Goal: Information Seeking & Learning: Learn about a topic

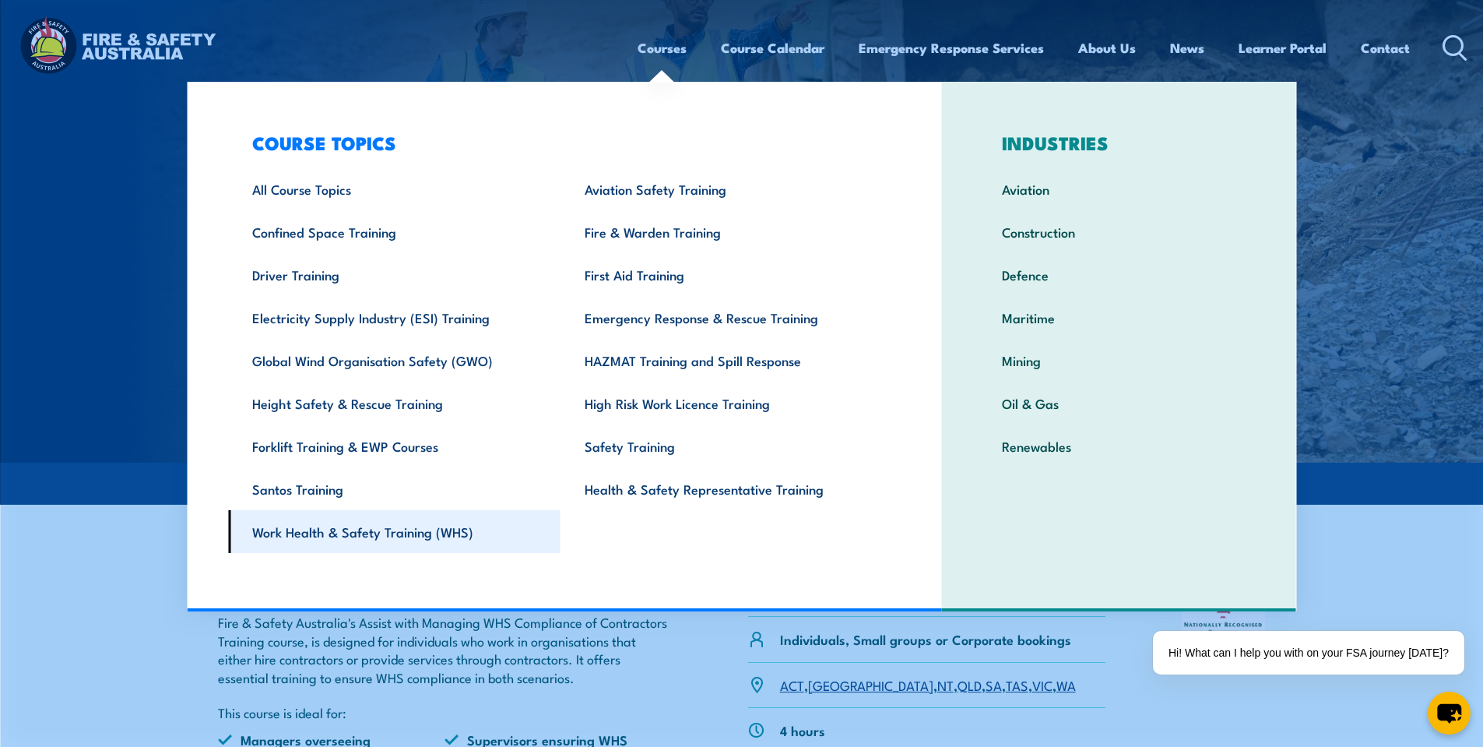
click at [429, 536] on link "Work Health & Safety Training (WHS)" at bounding box center [394, 531] width 332 height 43
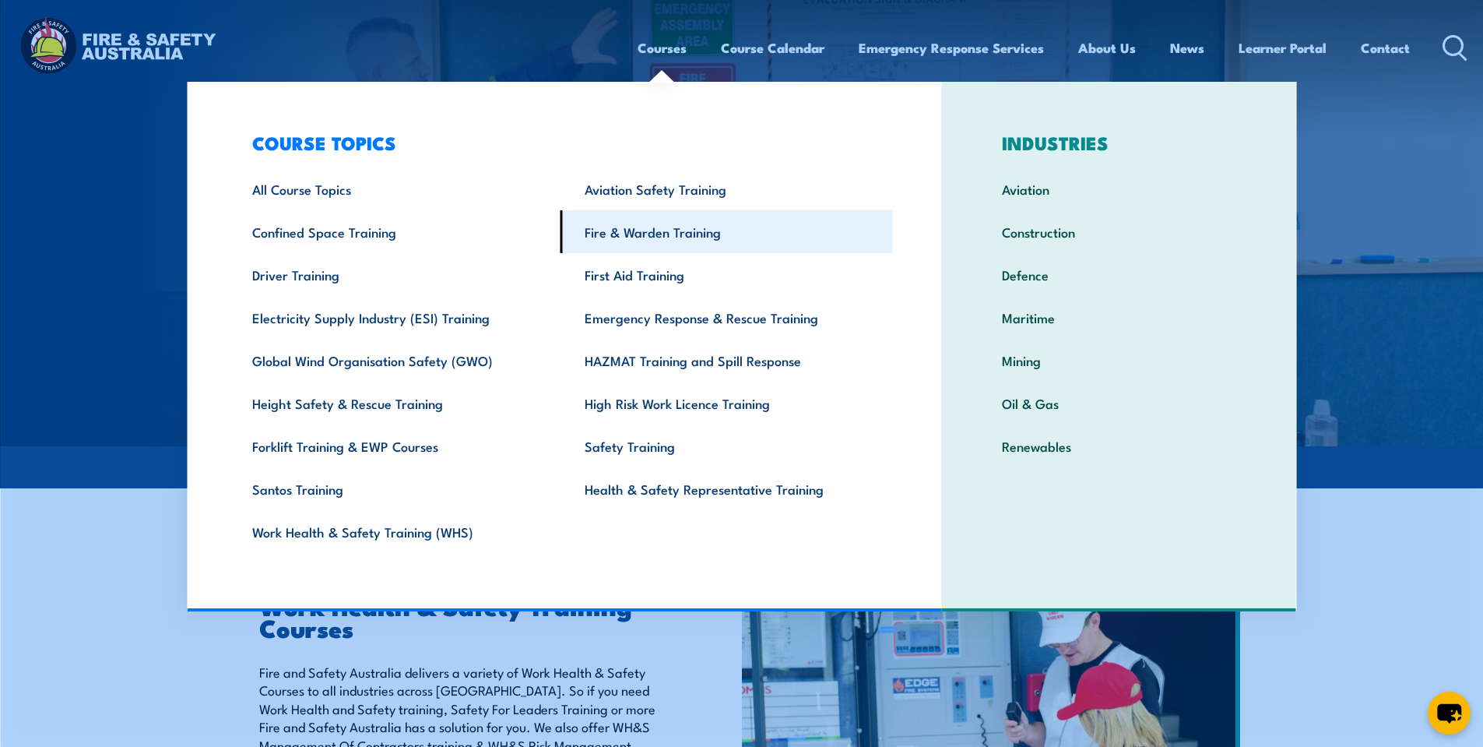
click at [651, 237] on link "Fire & Warden Training" at bounding box center [727, 231] width 332 height 43
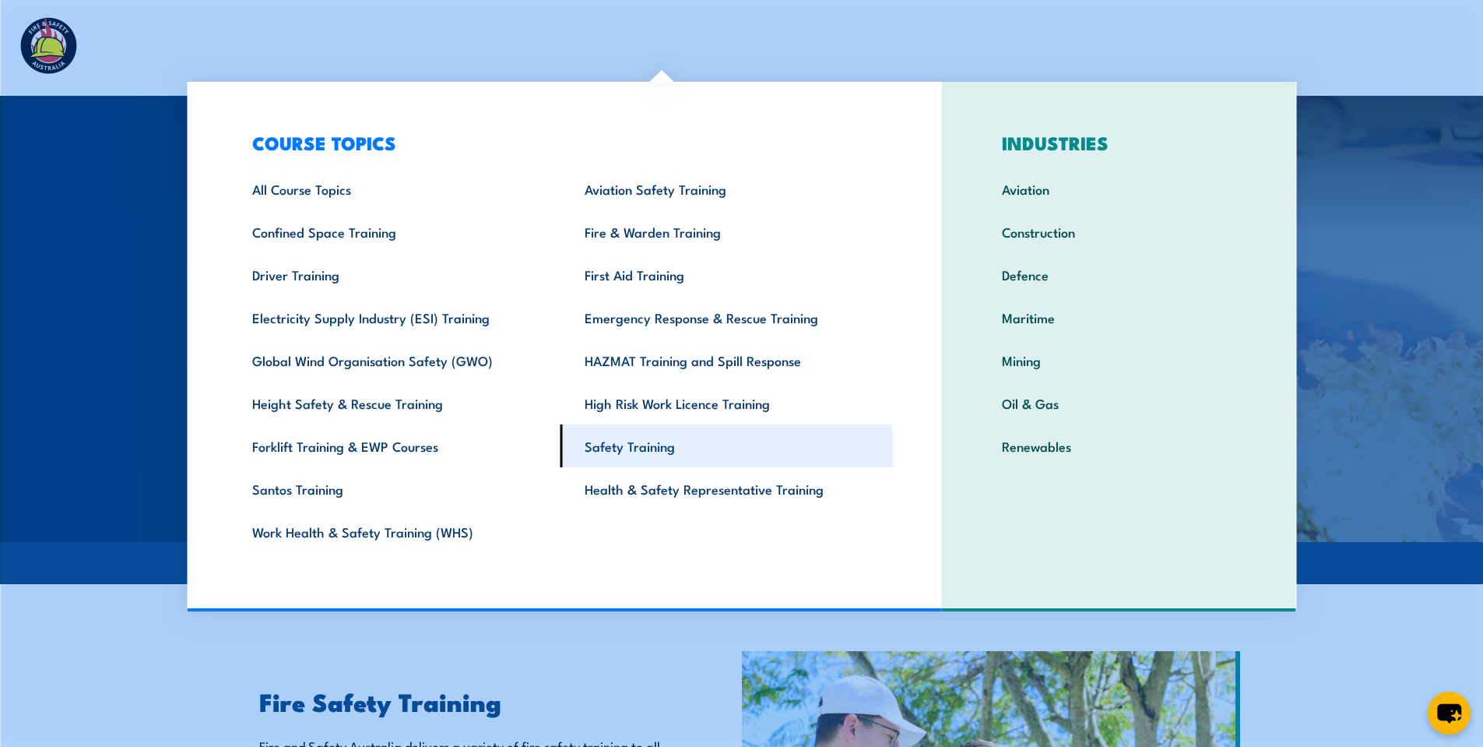
click at [627, 448] on link "Safety Training" at bounding box center [727, 445] width 332 height 43
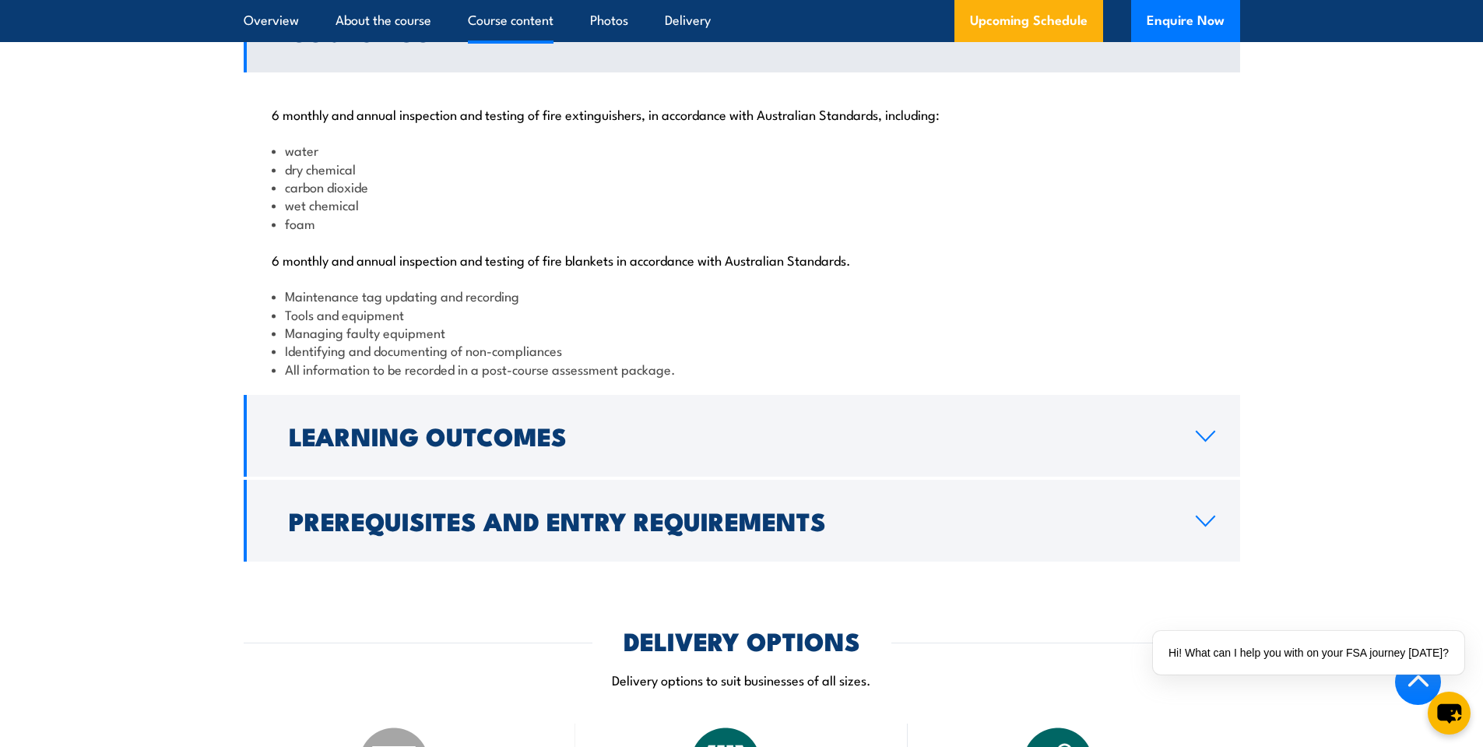
scroll to position [1635, 0]
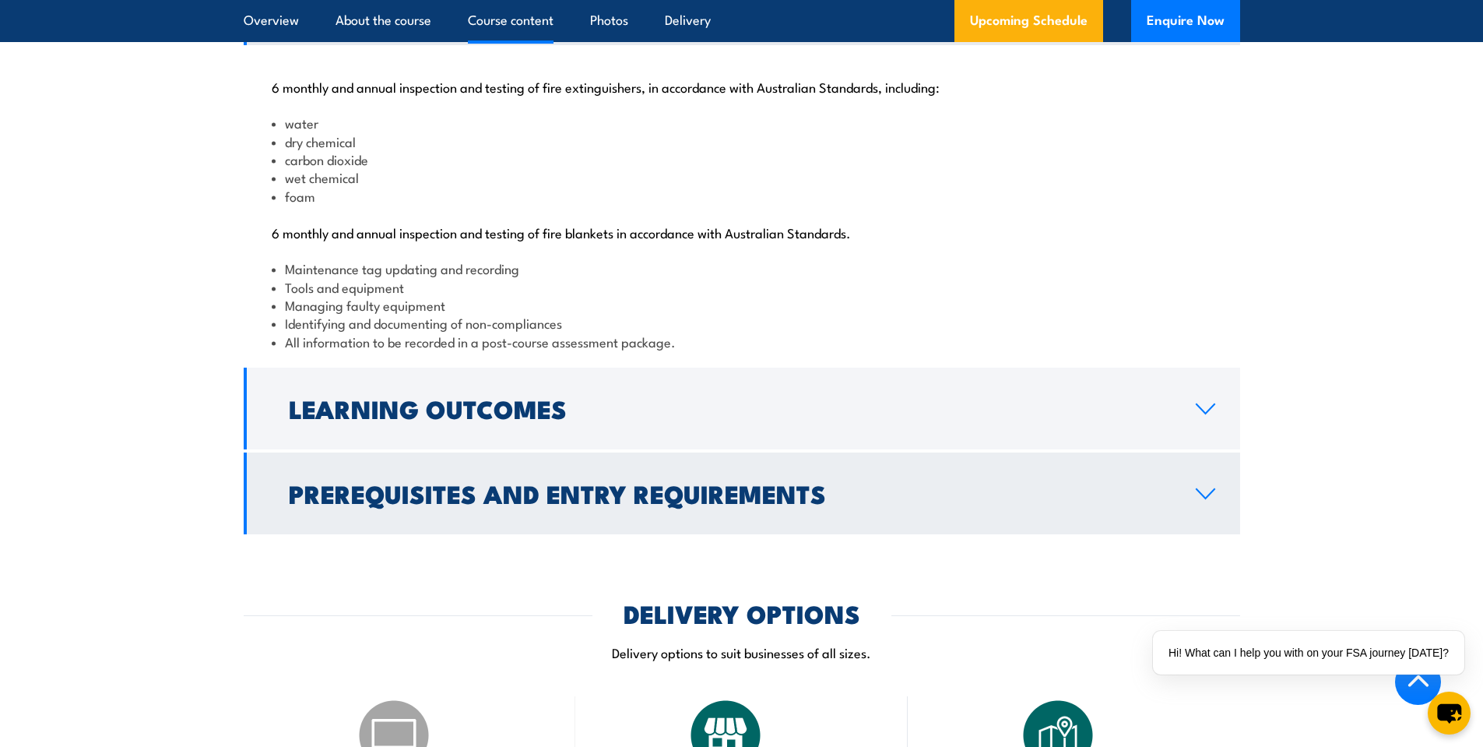
click at [1209, 498] on icon at bounding box center [1206, 493] width 18 height 9
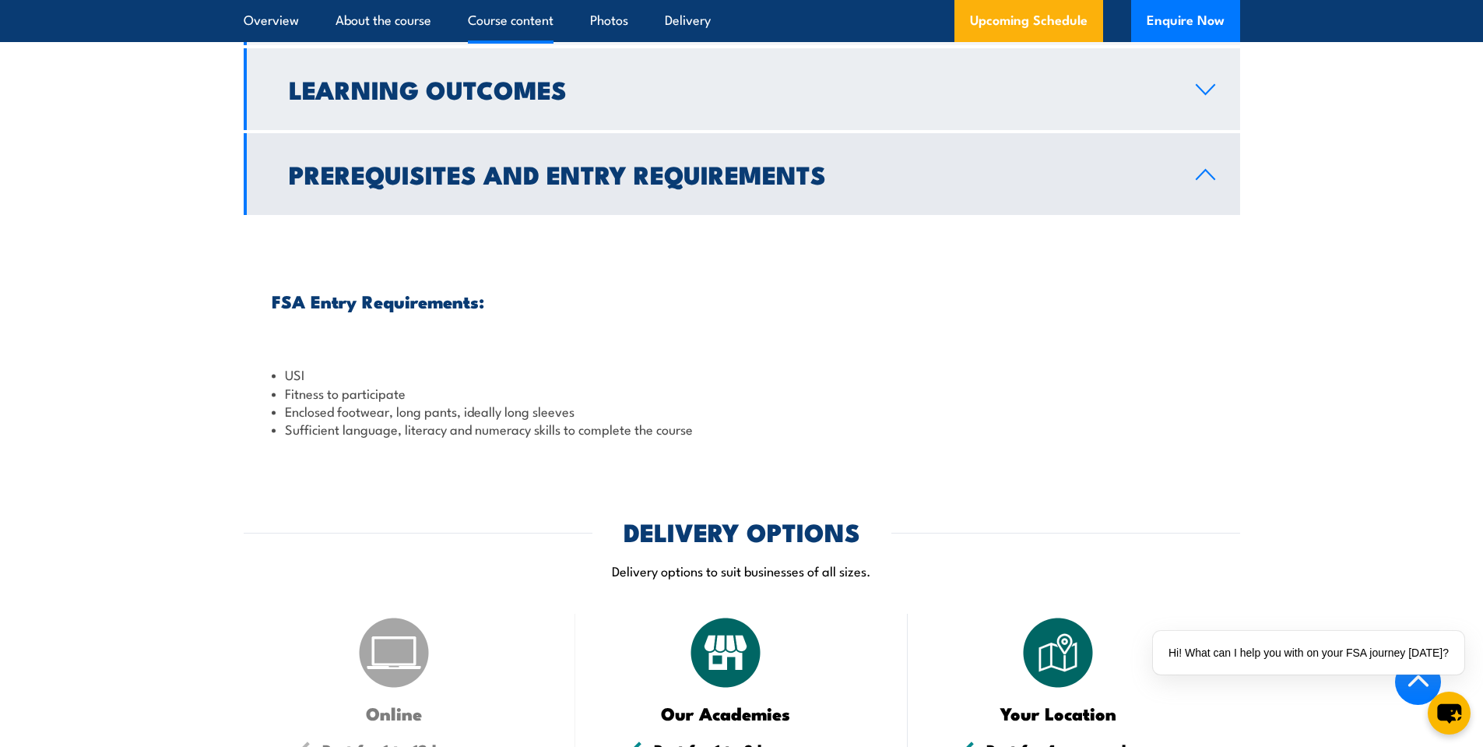
click at [1197, 130] on link "Learning Outcomes" at bounding box center [742, 89] width 997 height 82
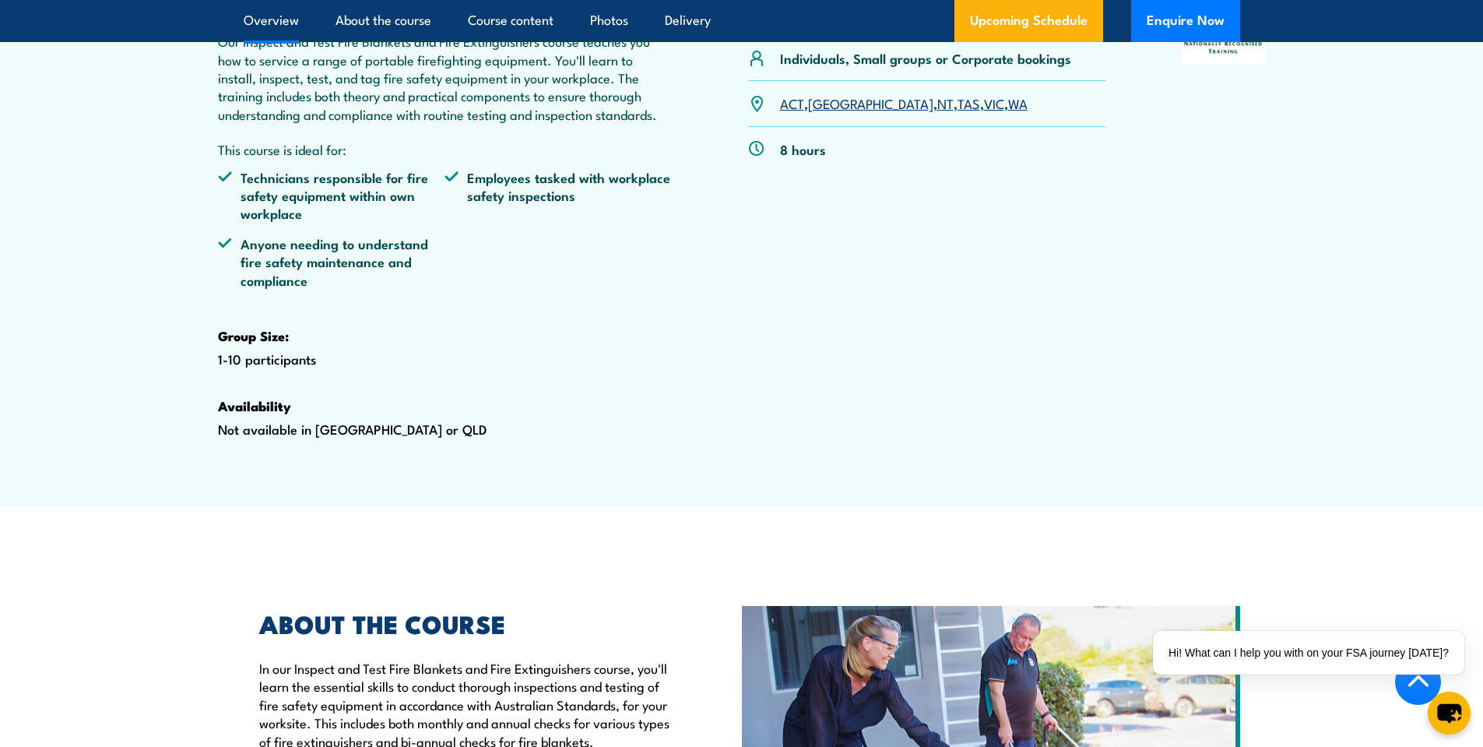
scroll to position [545, 0]
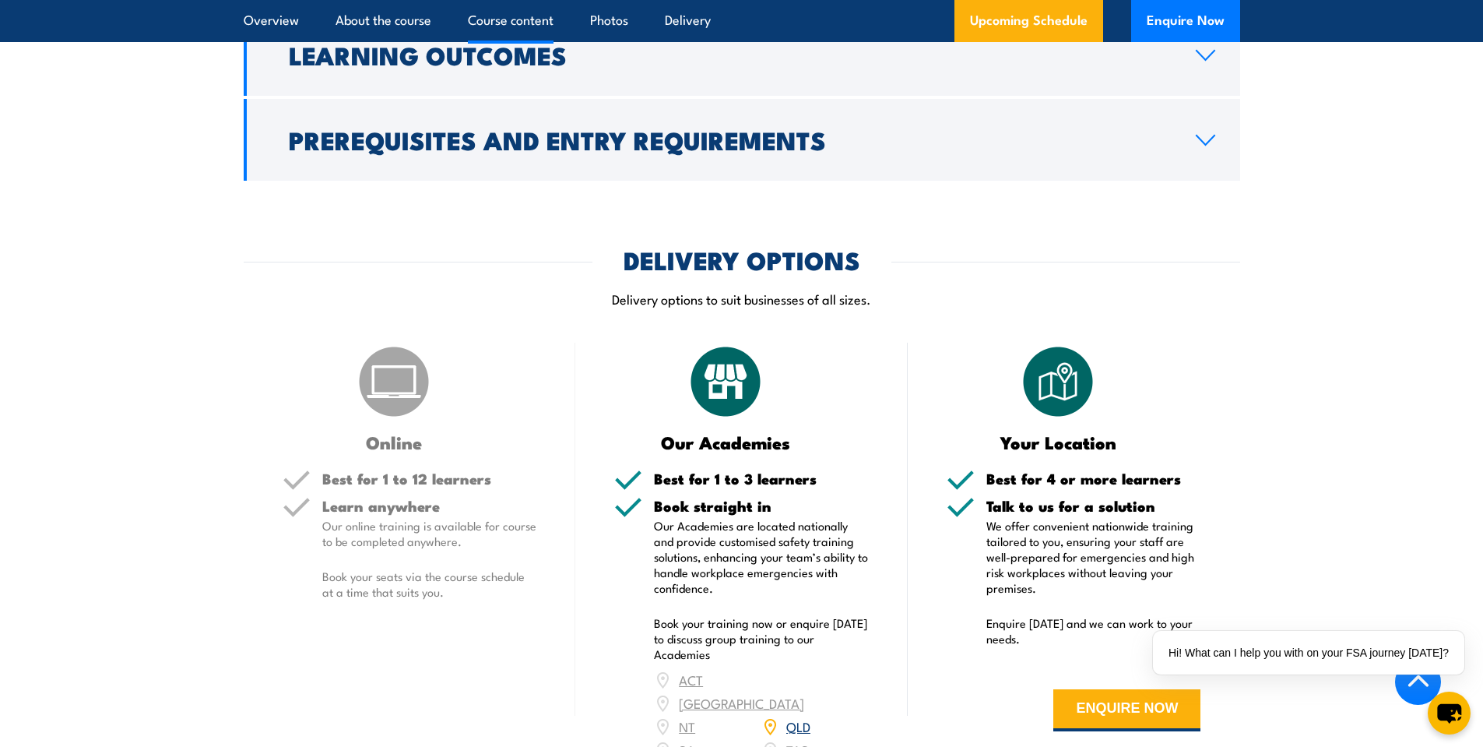
scroll to position [1246, 0]
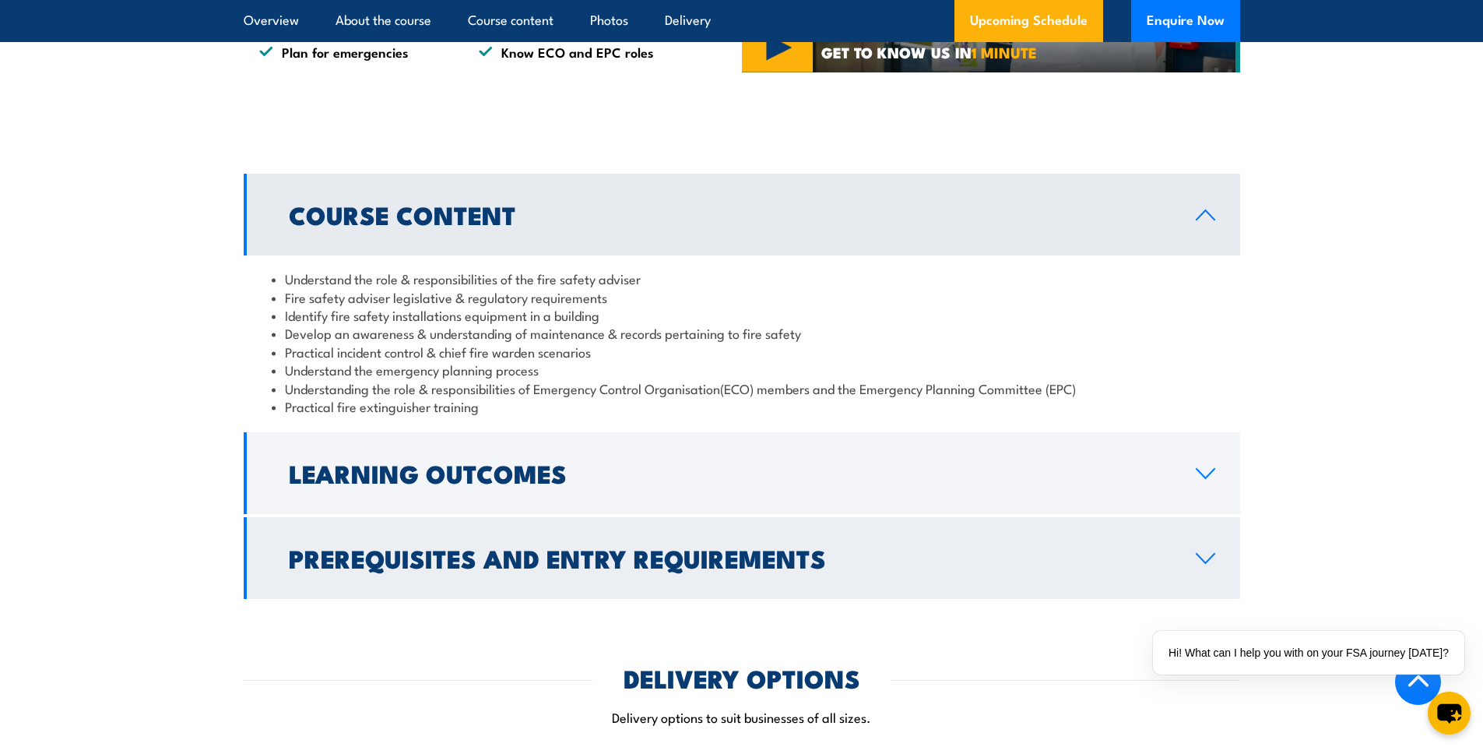
click at [647, 599] on link "Prerequisites and Entry Requirements" at bounding box center [742, 558] width 997 height 82
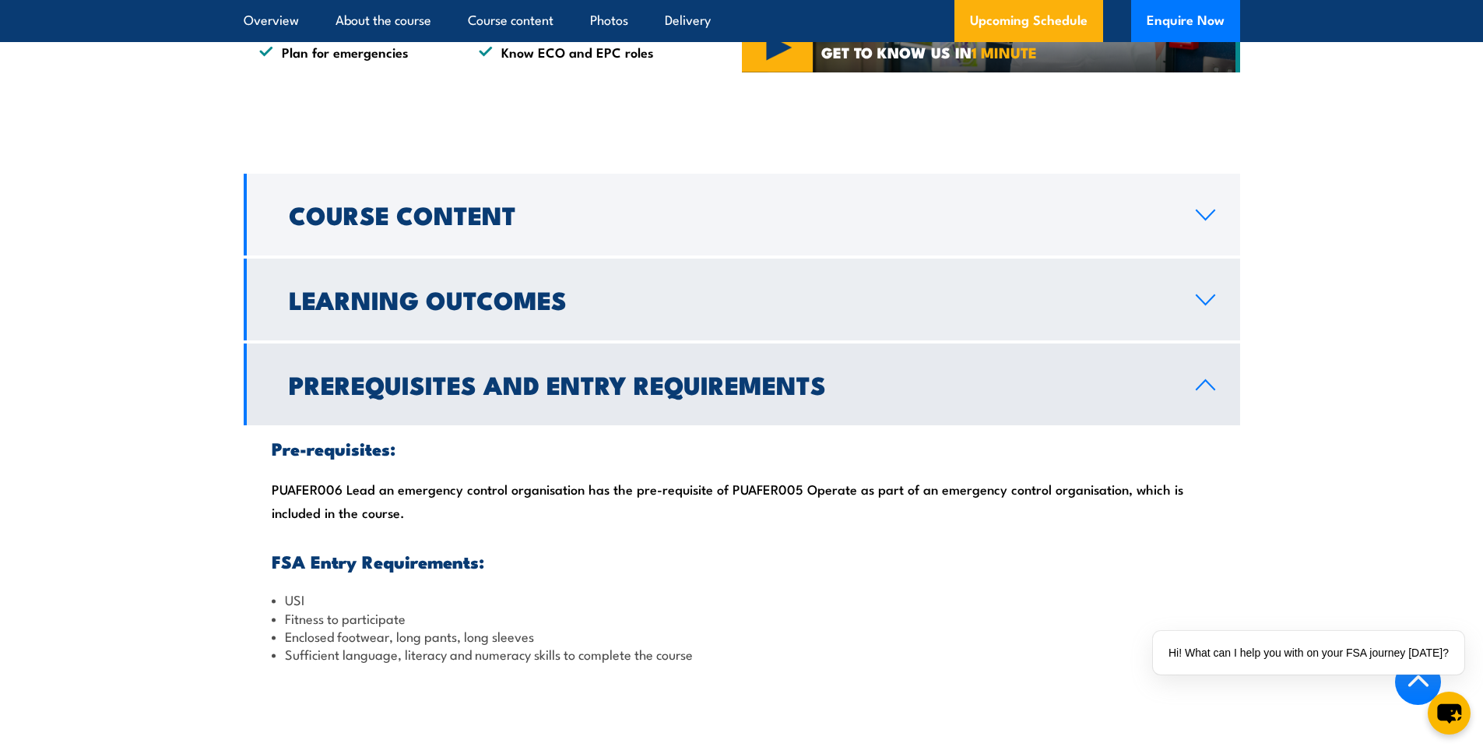
click at [506, 310] on h2 "Learning Outcomes" at bounding box center [730, 299] width 882 height 22
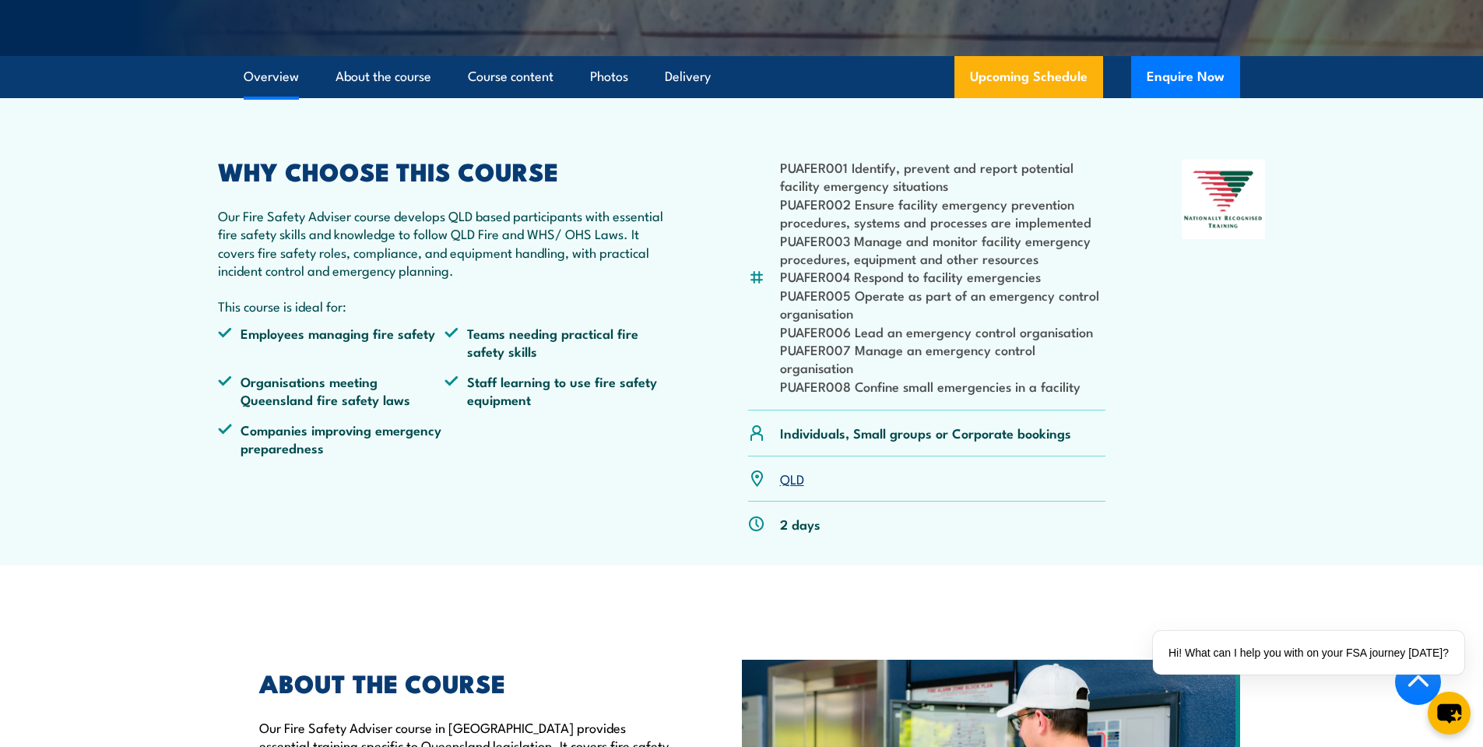
scroll to position [389, 0]
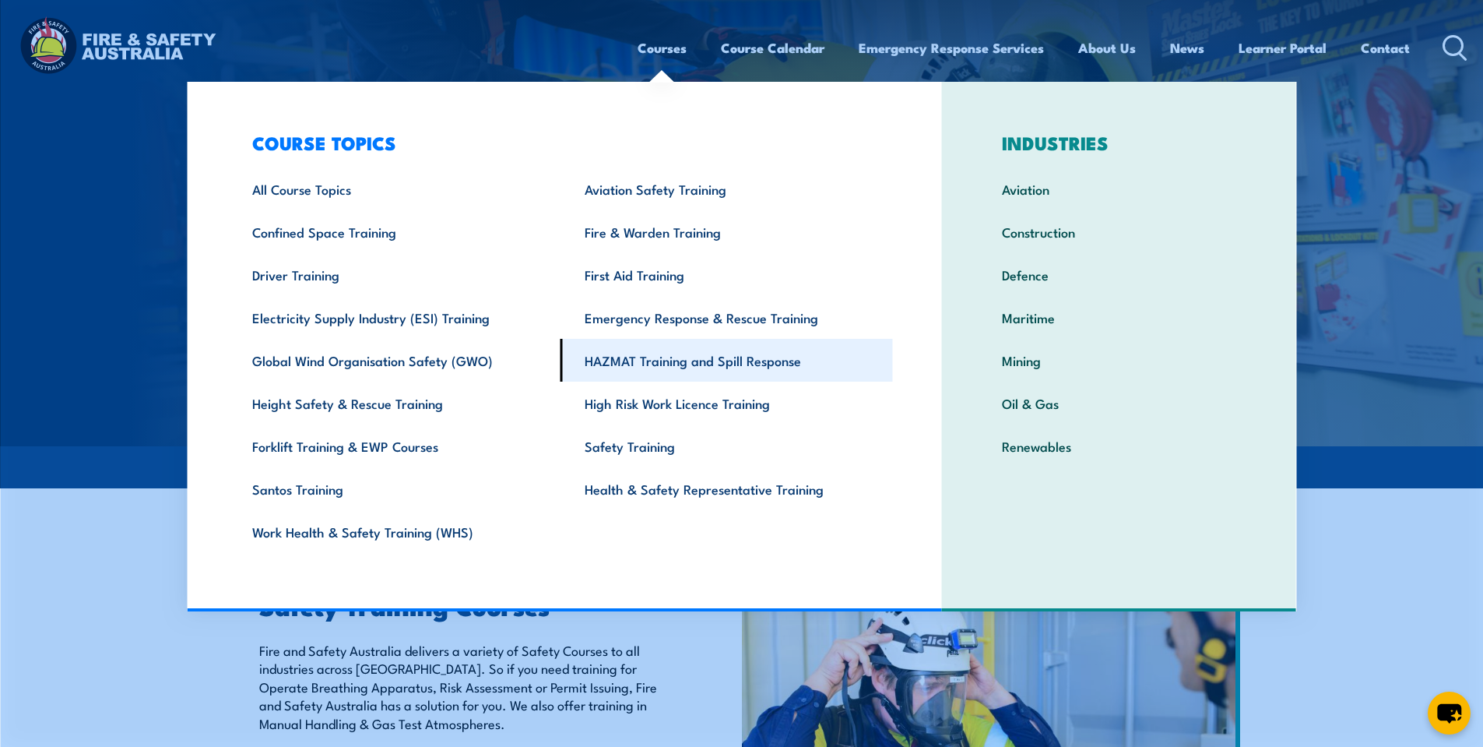
click at [667, 371] on link "HAZMAT Training and Spill Response" at bounding box center [727, 360] width 332 height 43
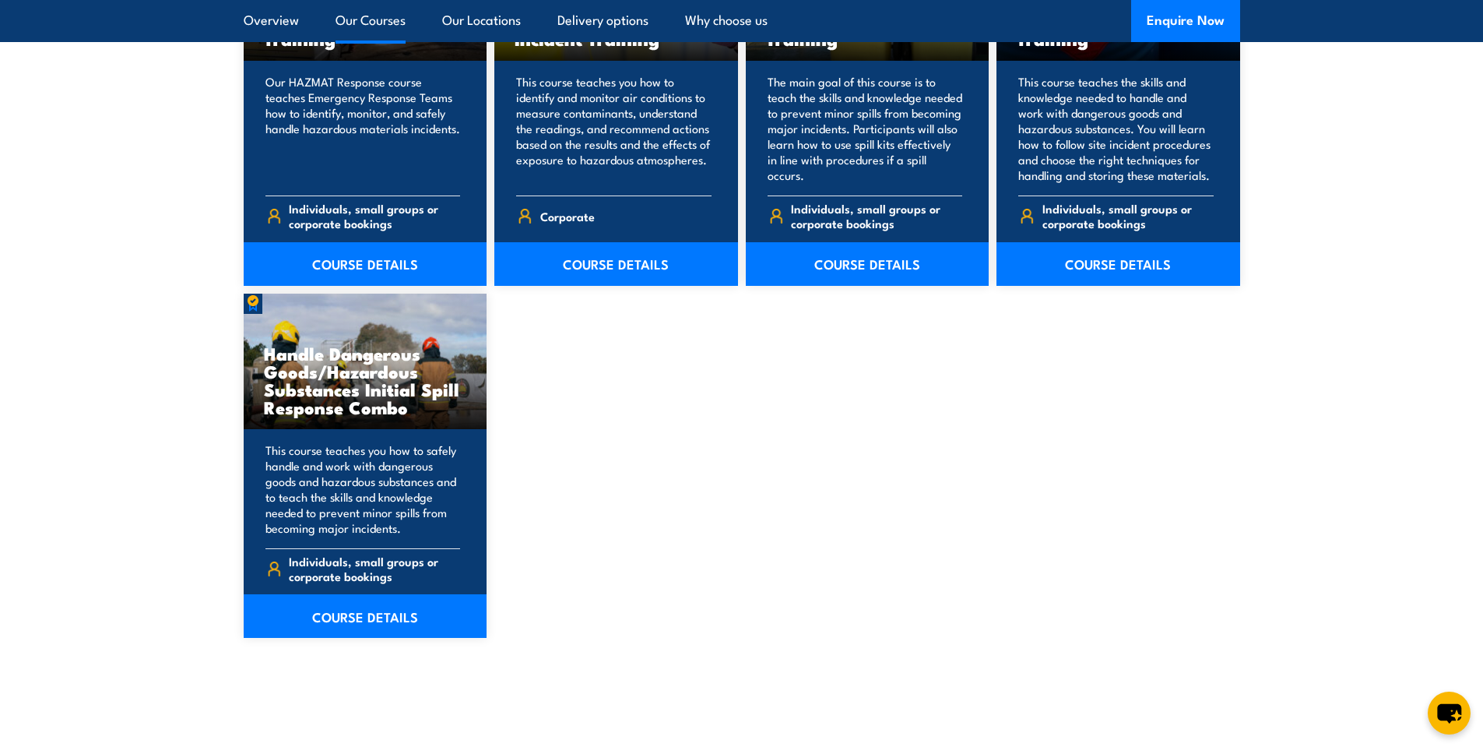
scroll to position [1401, 0]
click at [381, 615] on link "COURSE DETAILS" at bounding box center [366, 615] width 244 height 44
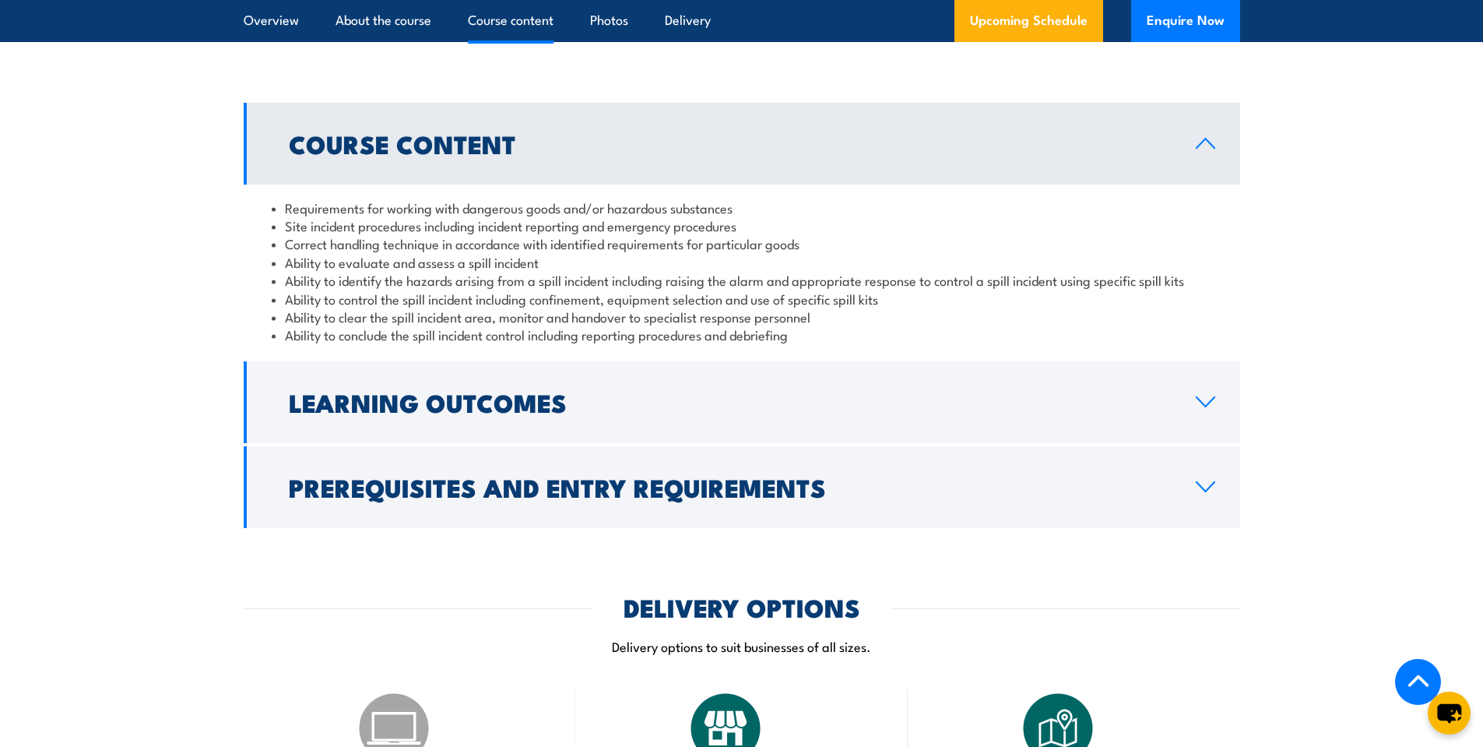
scroll to position [1713, 0]
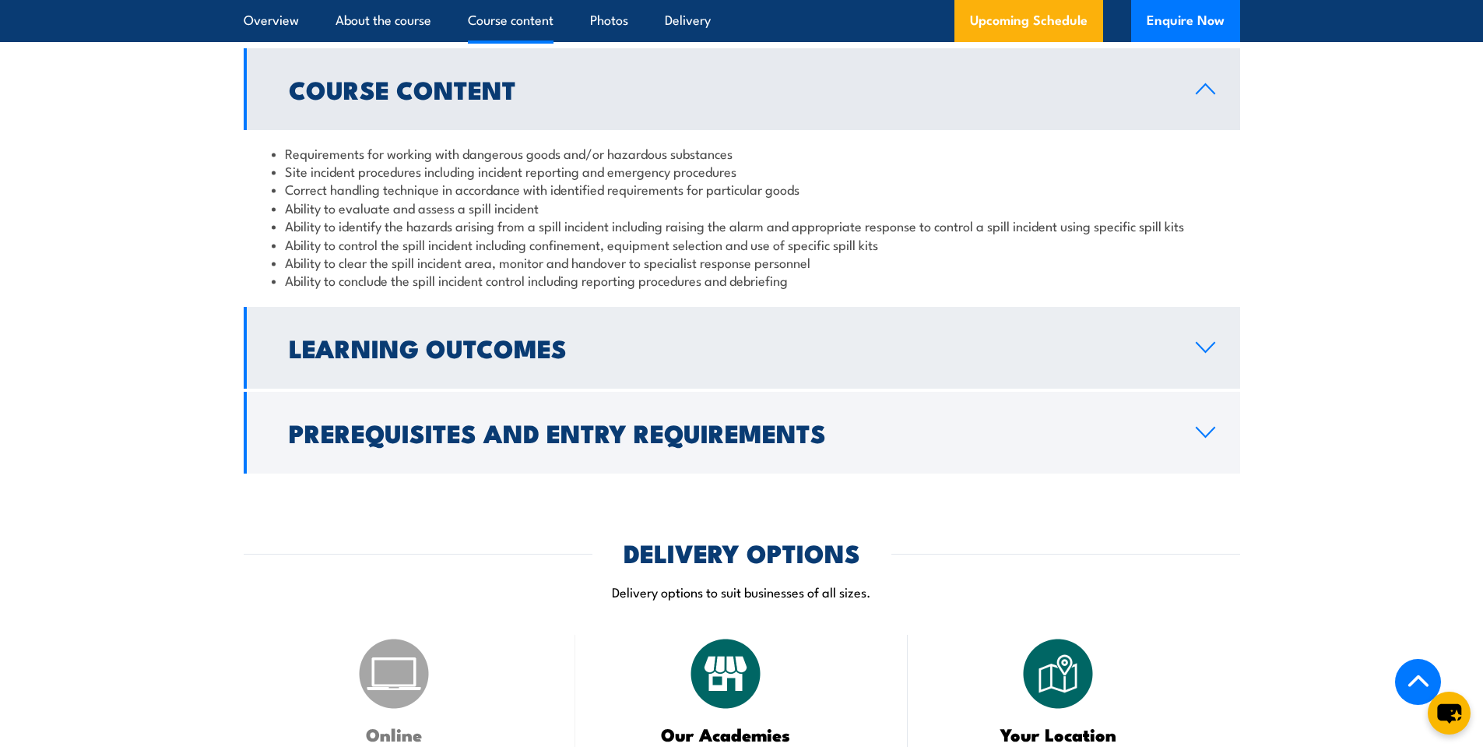
click at [1204, 349] on icon at bounding box center [1205, 347] width 21 height 12
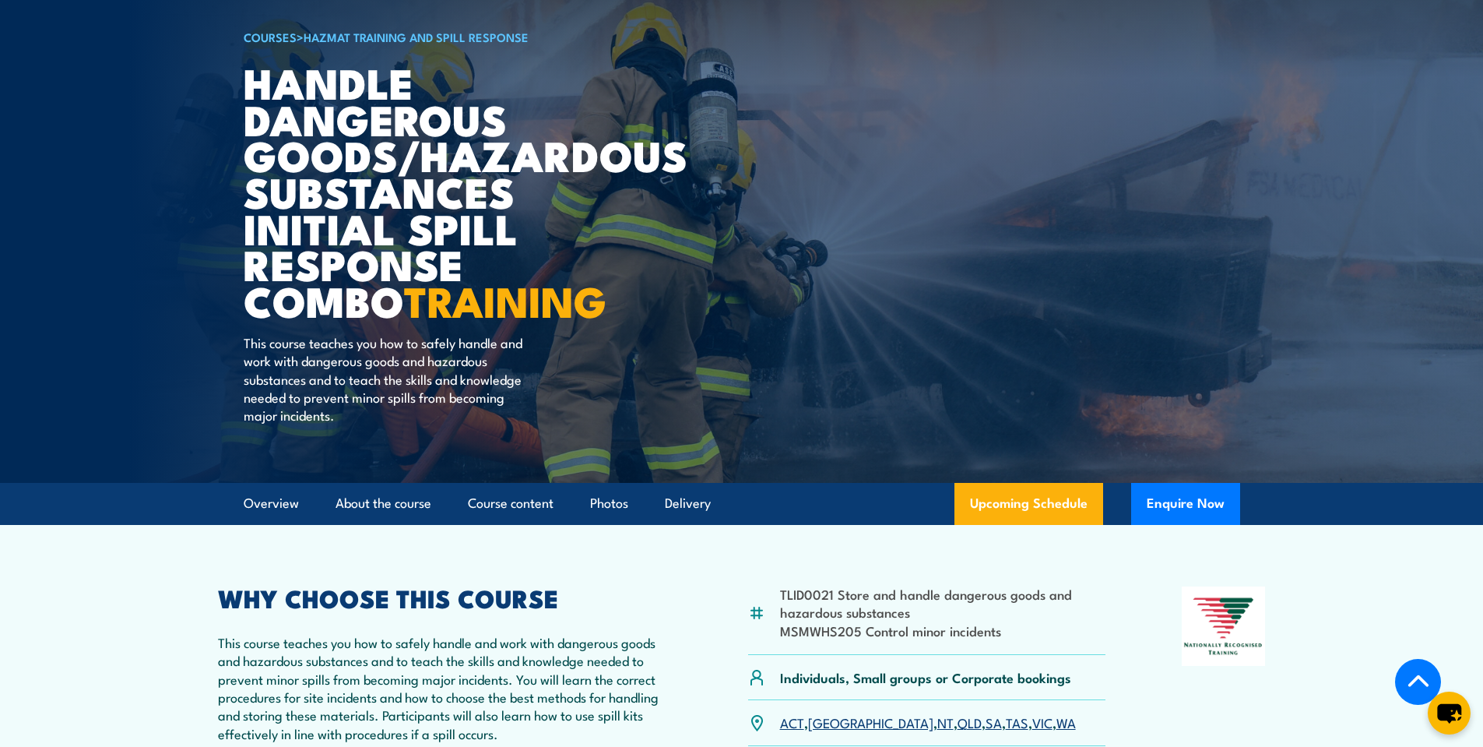
scroll to position [0, 0]
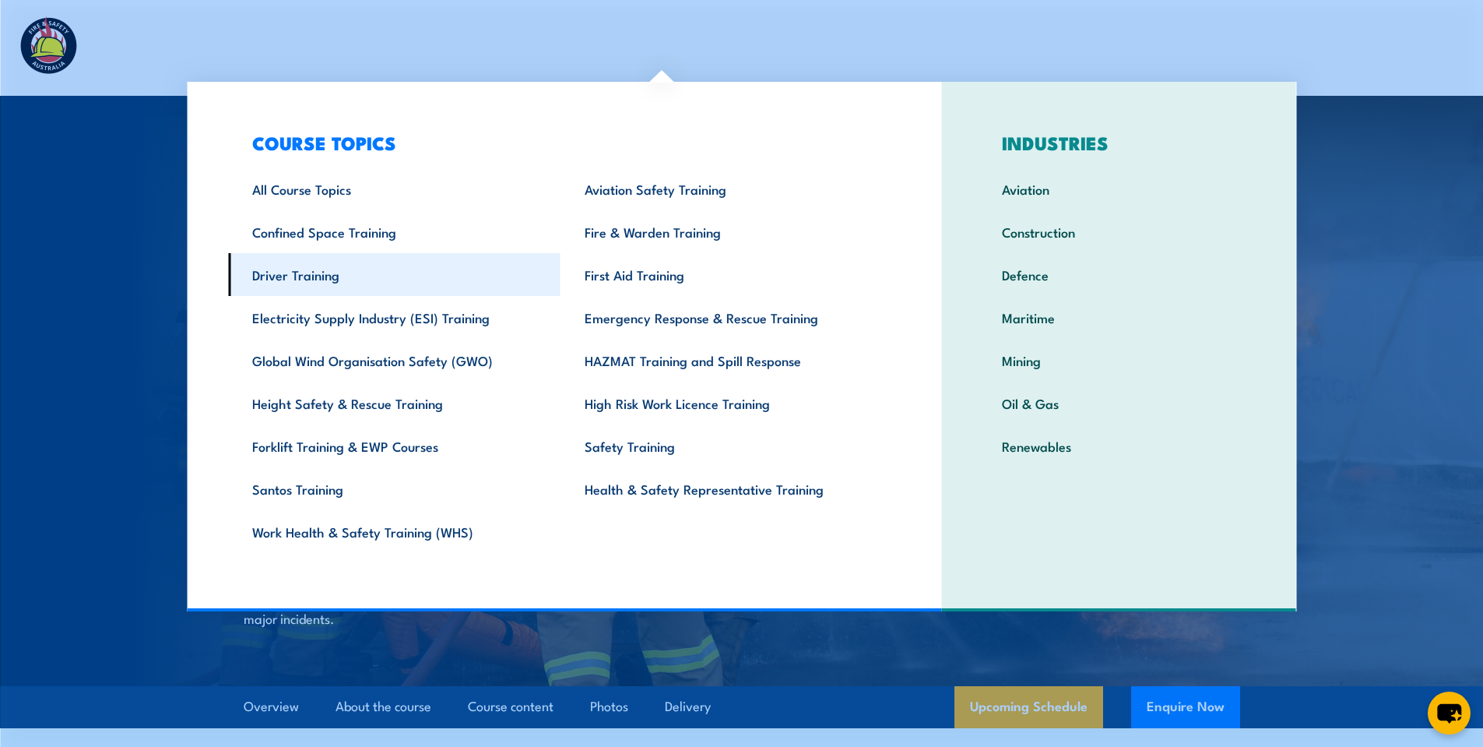
click at [320, 280] on link "Driver Training" at bounding box center [394, 274] width 332 height 43
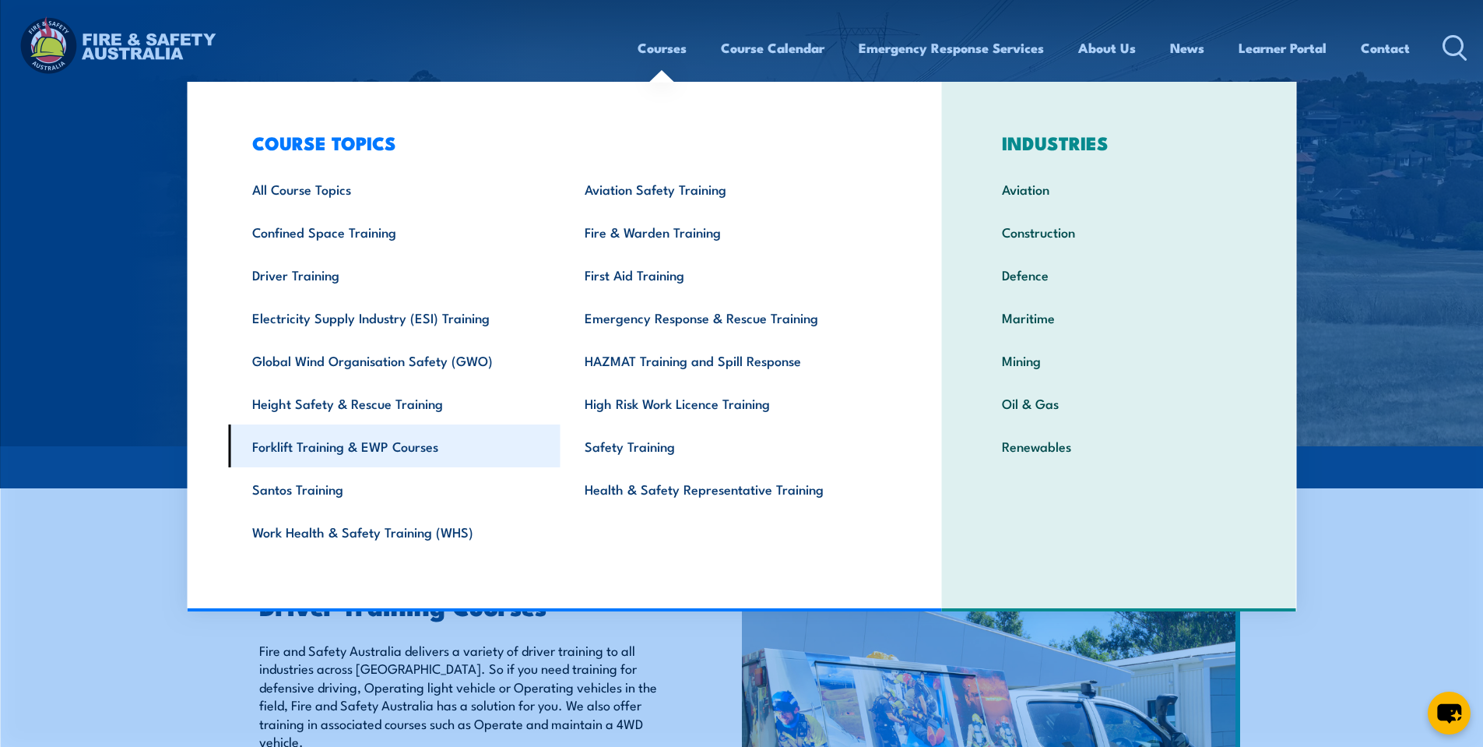
click at [332, 451] on link "Forklift Training & EWP Courses" at bounding box center [394, 445] width 332 height 43
